Goal: Task Accomplishment & Management: Complete application form

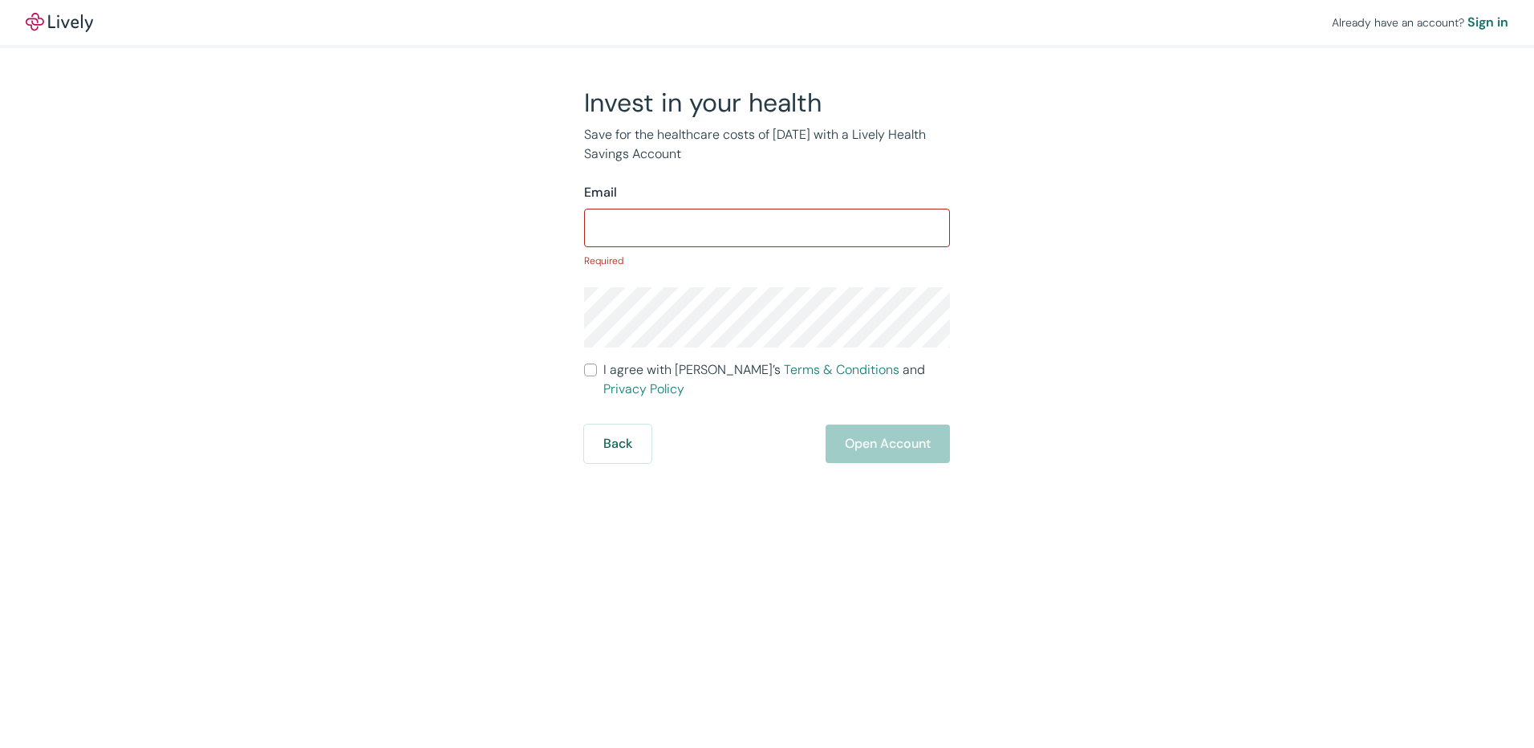
click at [751, 208] on div "Email ​ Required" at bounding box center [767, 225] width 366 height 85
click at [754, 226] on input "Email" at bounding box center [767, 228] width 366 height 32
type input "[EMAIL_ADDRESS][DOMAIN_NAME]"
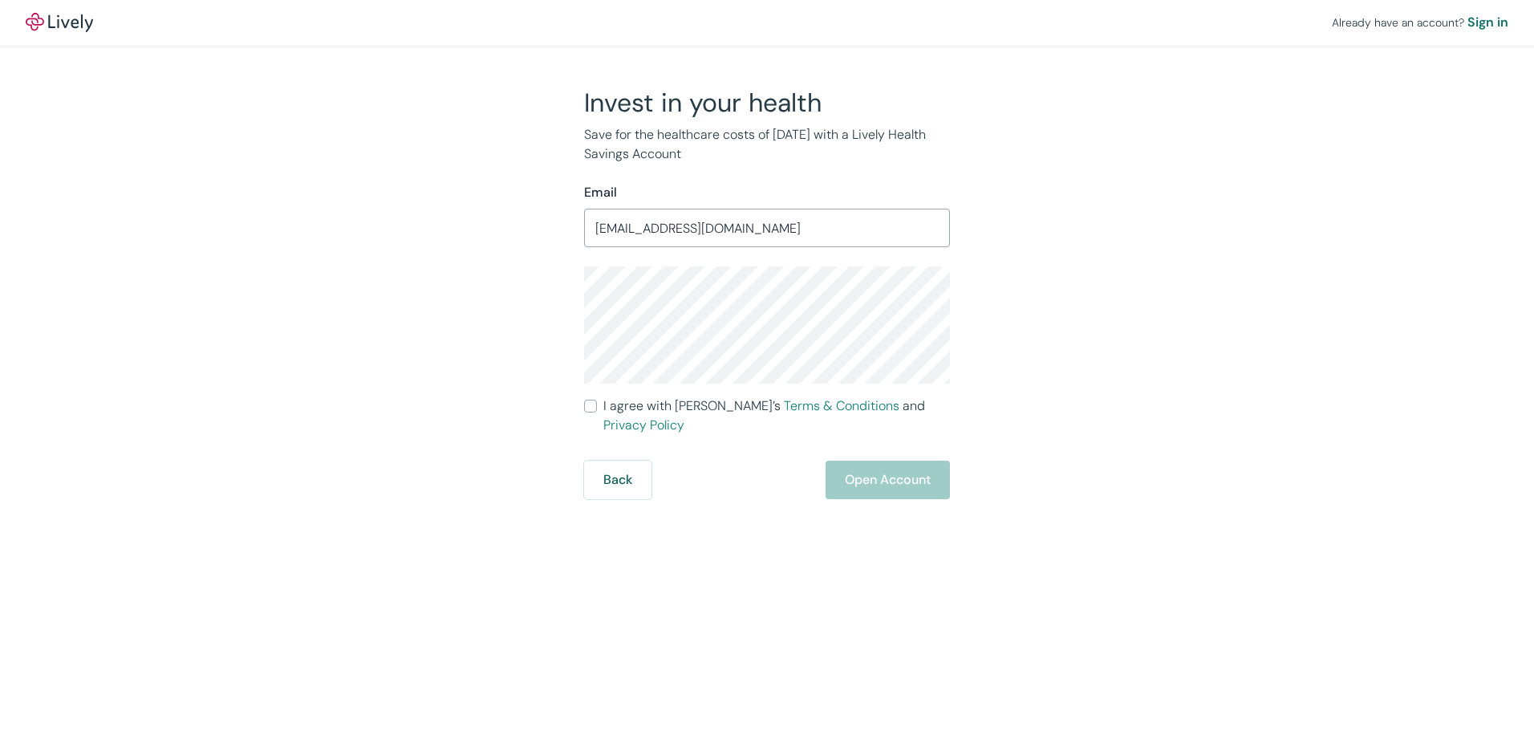
click at [880, 475] on div "Back Open Account" at bounding box center [767, 480] width 366 height 39
click at [595, 402] on input "I agree with Lively’s Terms & Conditions and Privacy Policy" at bounding box center [590, 406] width 13 height 13
checkbox input "true"
click at [869, 461] on button "Open Account" at bounding box center [888, 480] width 124 height 39
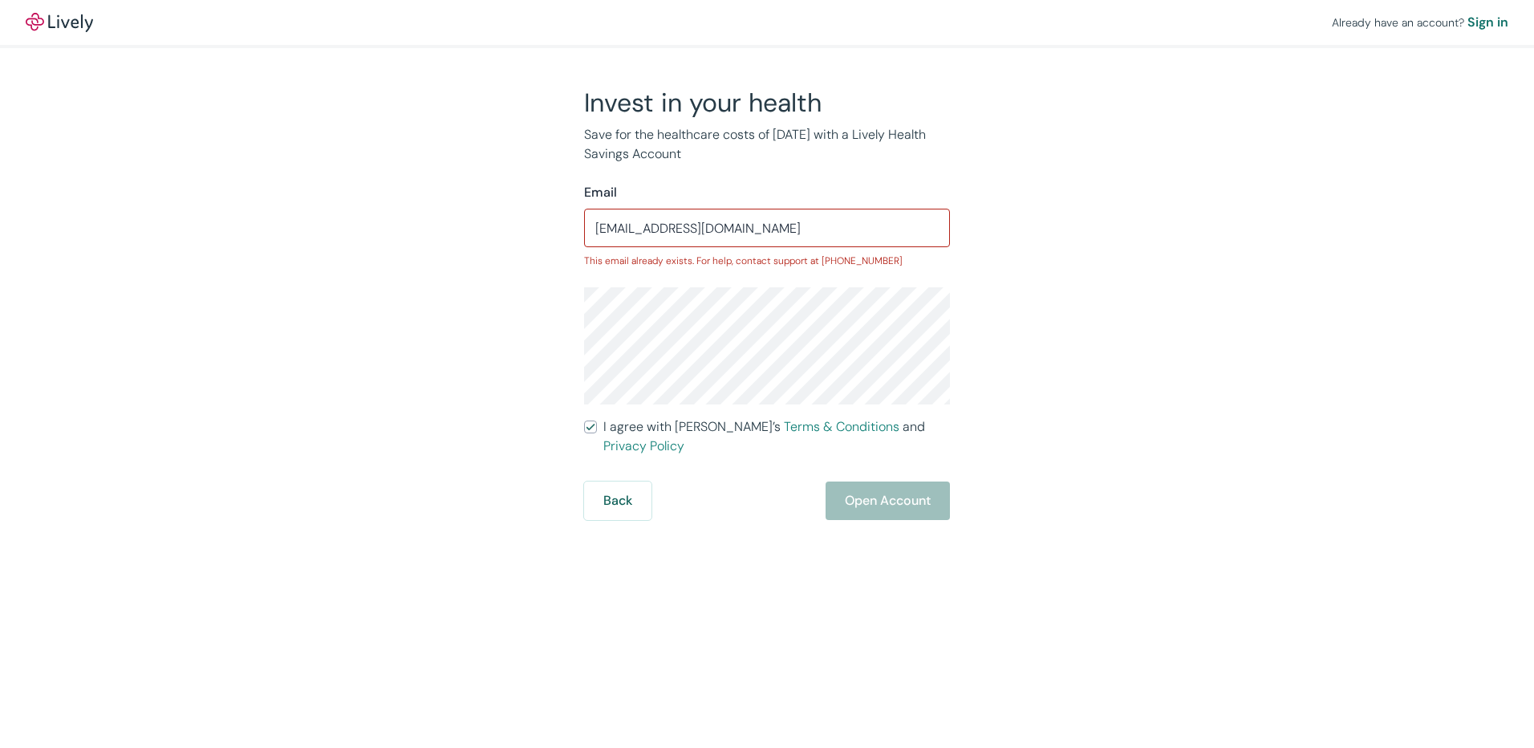
click at [869, 458] on form "Email [EMAIL_ADDRESS][DOMAIN_NAME] ​ This email already exists. For help, conta…" at bounding box center [767, 351] width 366 height 337
click at [1496, 15] on div "Sign in" at bounding box center [1488, 22] width 41 height 19
